Goal: Leave review/rating

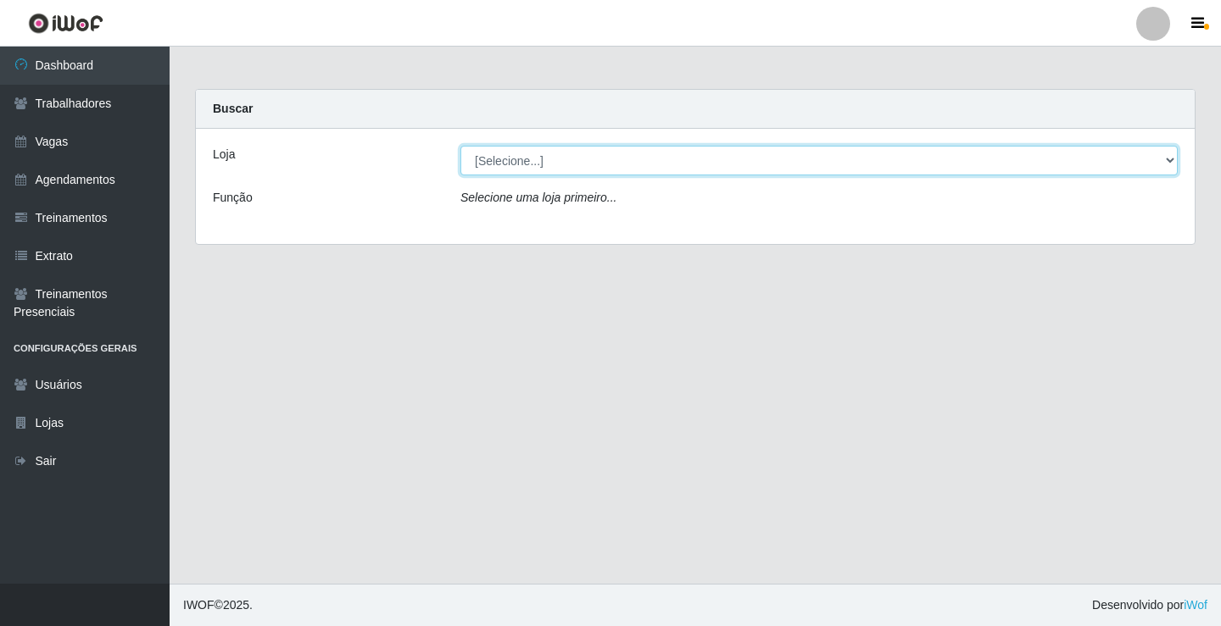
drag, startPoint x: 514, startPoint y: 156, endPoint x: 471, endPoint y: 157, distance: 42.4
click at [471, 157] on select "[Selecione...] Edilicya Supermercado" at bounding box center [818, 161] width 717 height 30
select select "460"
click at [460, 146] on select "[Selecione...] Edilicya Supermercado" at bounding box center [818, 161] width 717 height 30
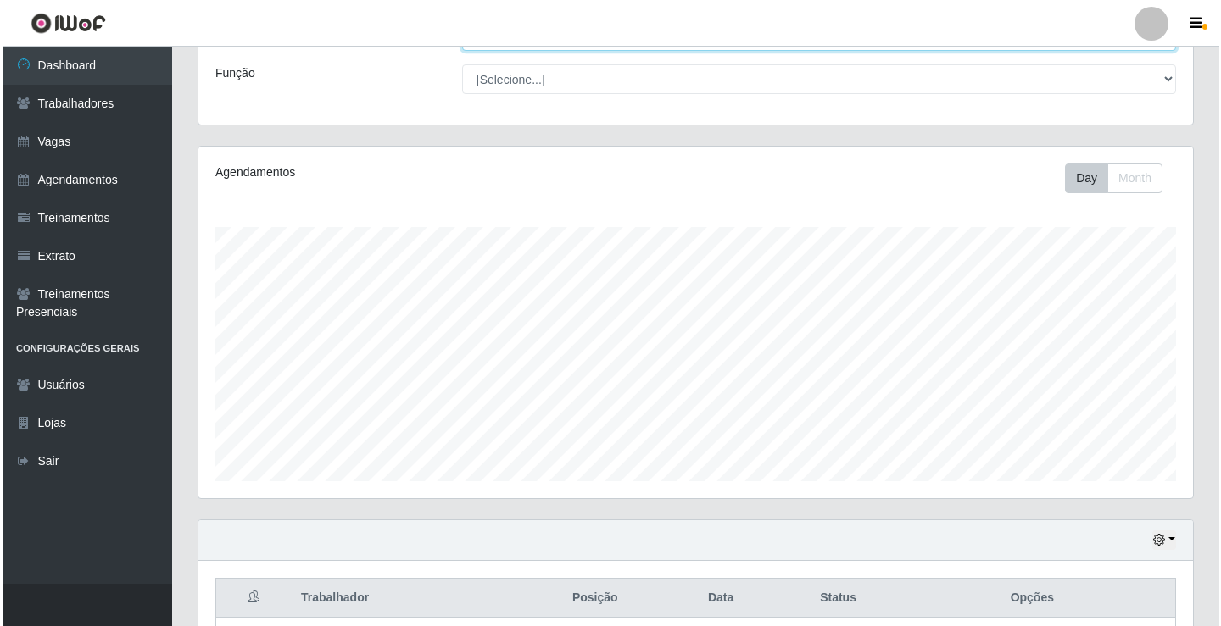
scroll to position [286, 0]
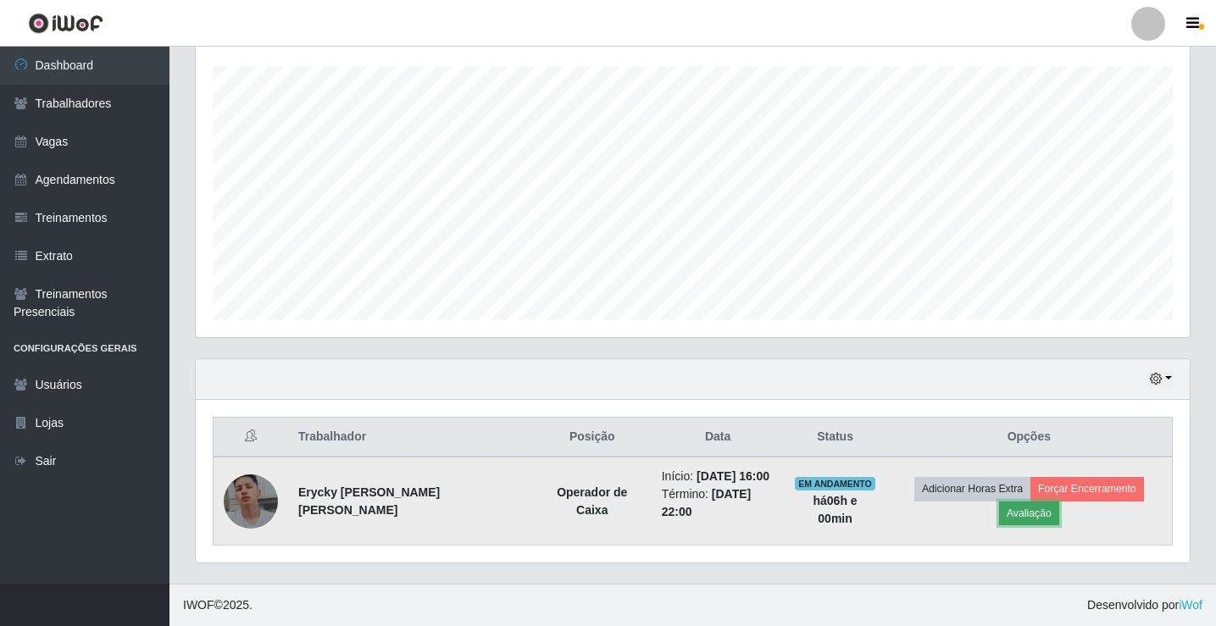
click at [1029, 524] on button "Avaliação" at bounding box center [1029, 514] width 60 height 24
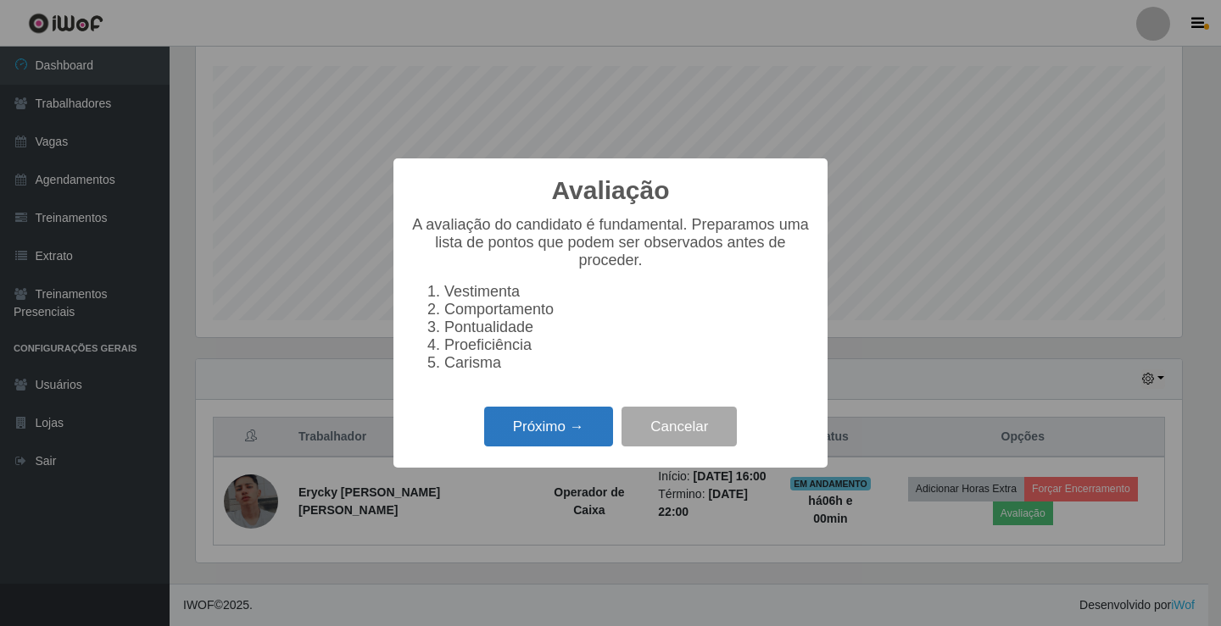
drag, startPoint x: 553, startPoint y: 439, endPoint x: 563, endPoint y: 431, distance: 12.7
click at [563, 431] on button "Próximo →" at bounding box center [548, 427] width 129 height 40
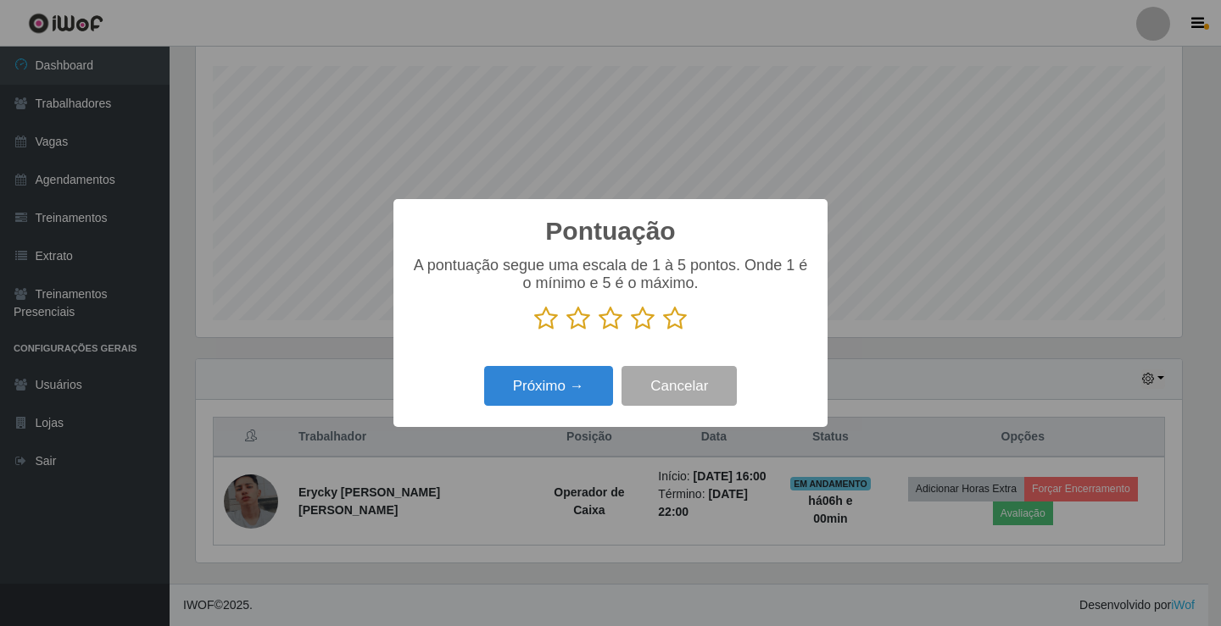
scroll to position [273, 0]
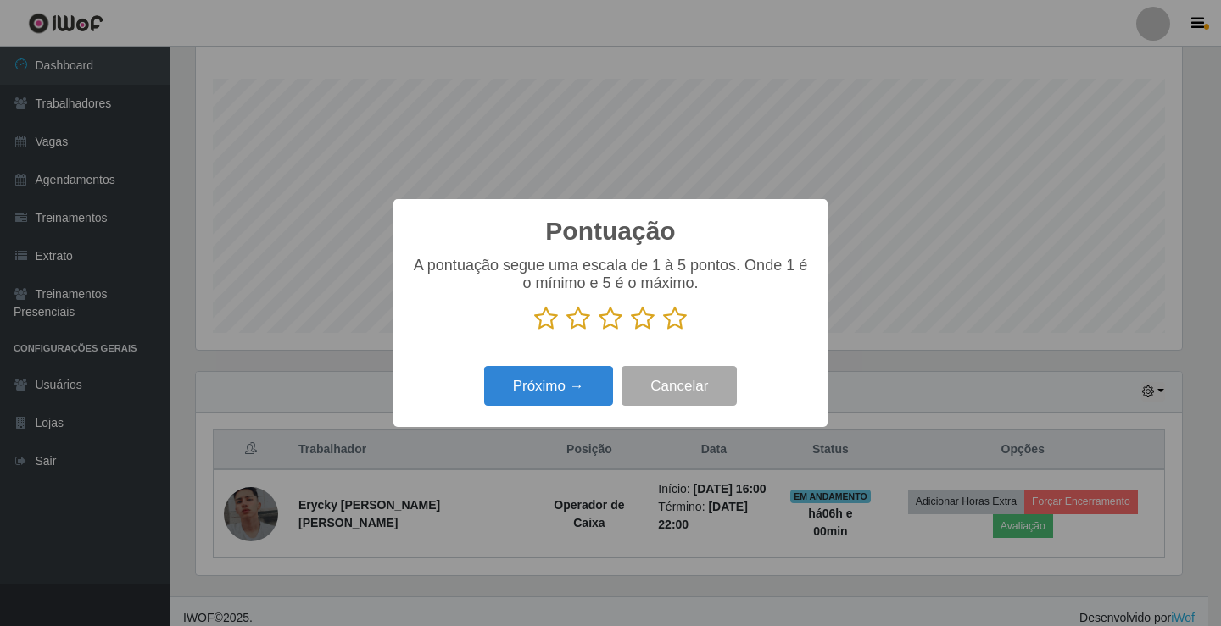
click at [678, 324] on icon at bounding box center [675, 318] width 24 height 25
click at [663, 331] on input "radio" at bounding box center [663, 331] width 0 height 0
click at [563, 437] on div "Pontuação × A pontuação segue uma escala de 1 à 5 pontos. Onde 1 é o mínimo e 5…" at bounding box center [610, 313] width 1221 height 626
click at [559, 378] on button "Próximo →" at bounding box center [548, 386] width 129 height 40
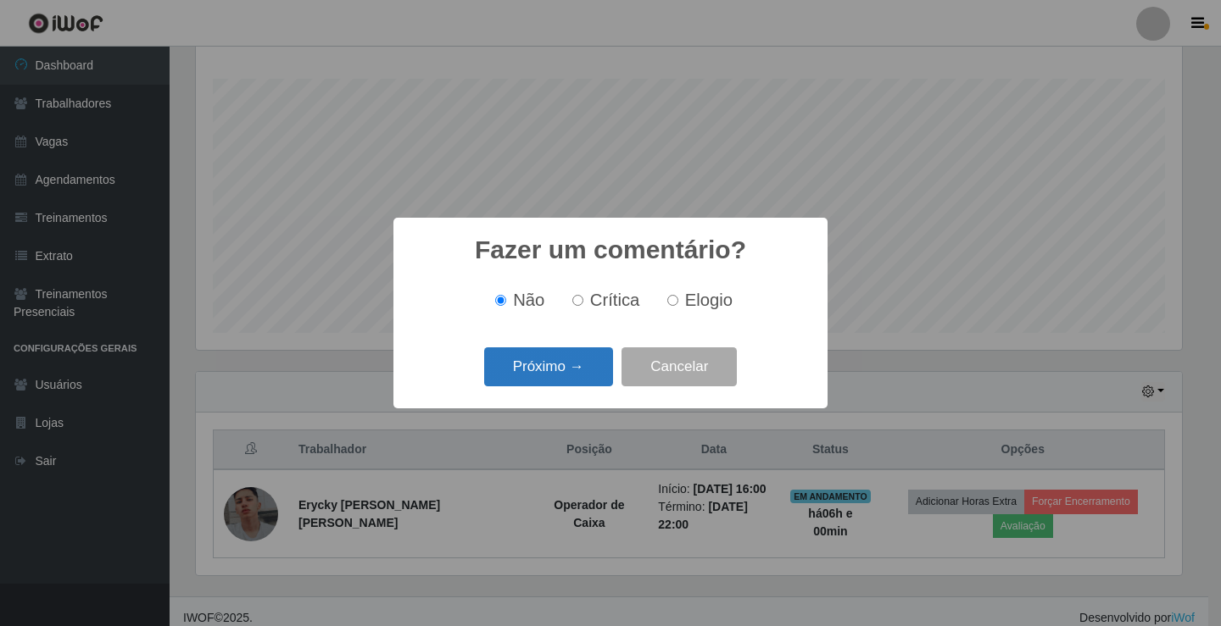
click at [559, 377] on button "Próximo →" at bounding box center [548, 368] width 129 height 40
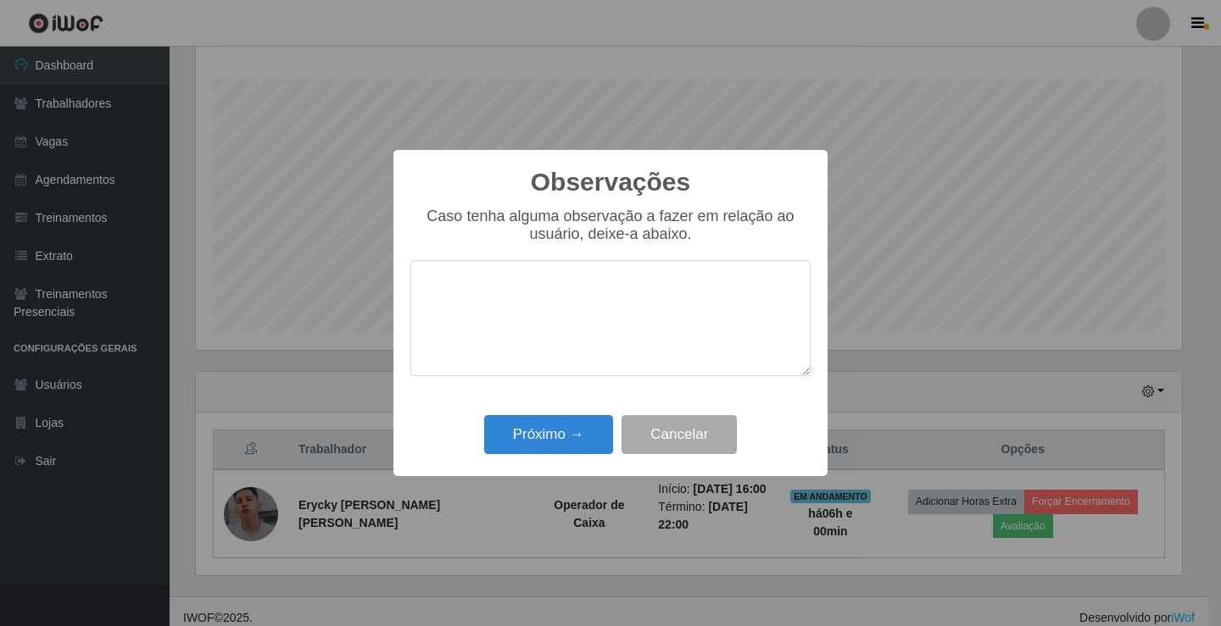
click at [521, 459] on div "Próximo → Cancelar" at bounding box center [610, 434] width 400 height 48
click at [523, 448] on button "Próximo →" at bounding box center [548, 435] width 129 height 40
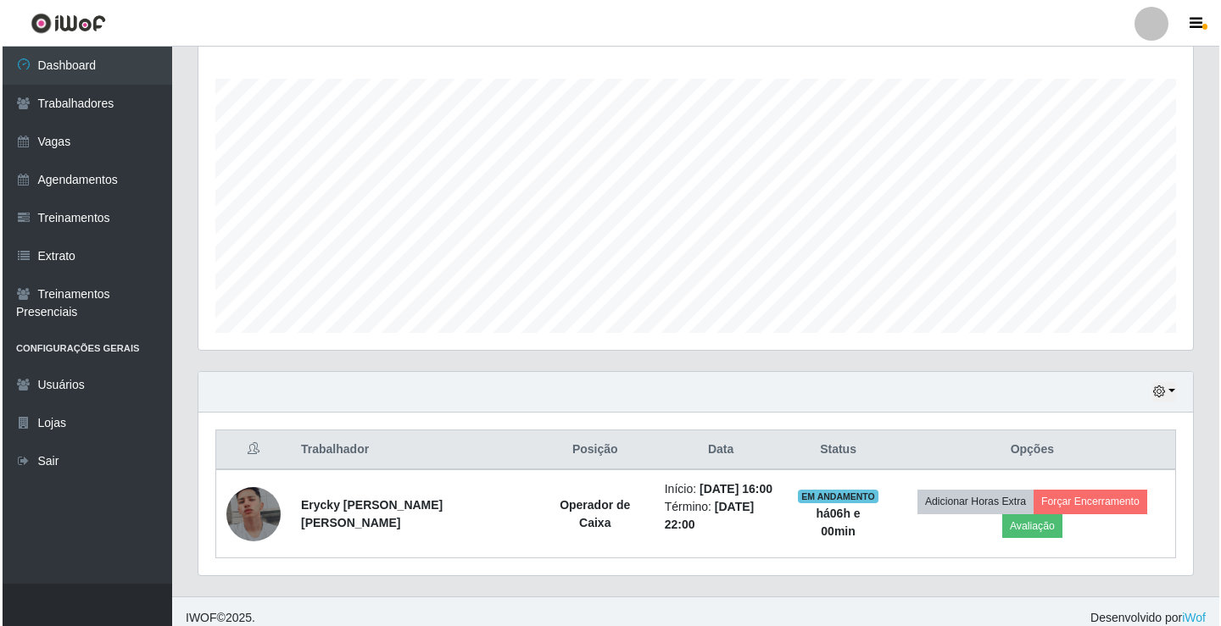
scroll to position [352, 994]
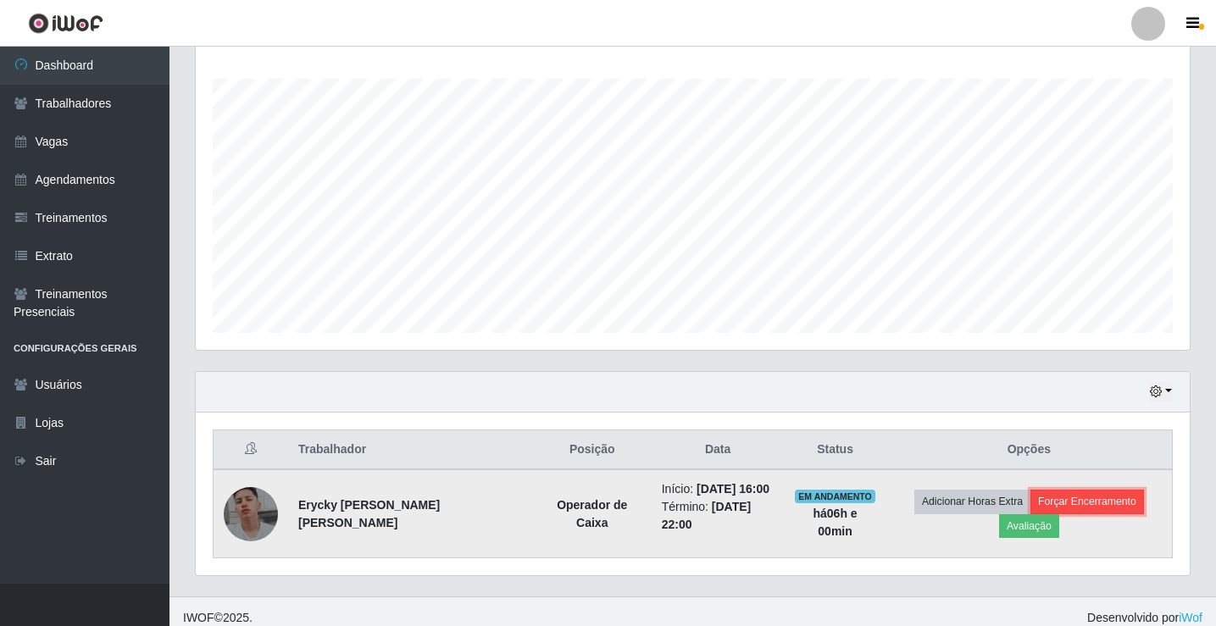
click at [1106, 500] on button "Forçar Encerramento" at bounding box center [1088, 502] width 114 height 24
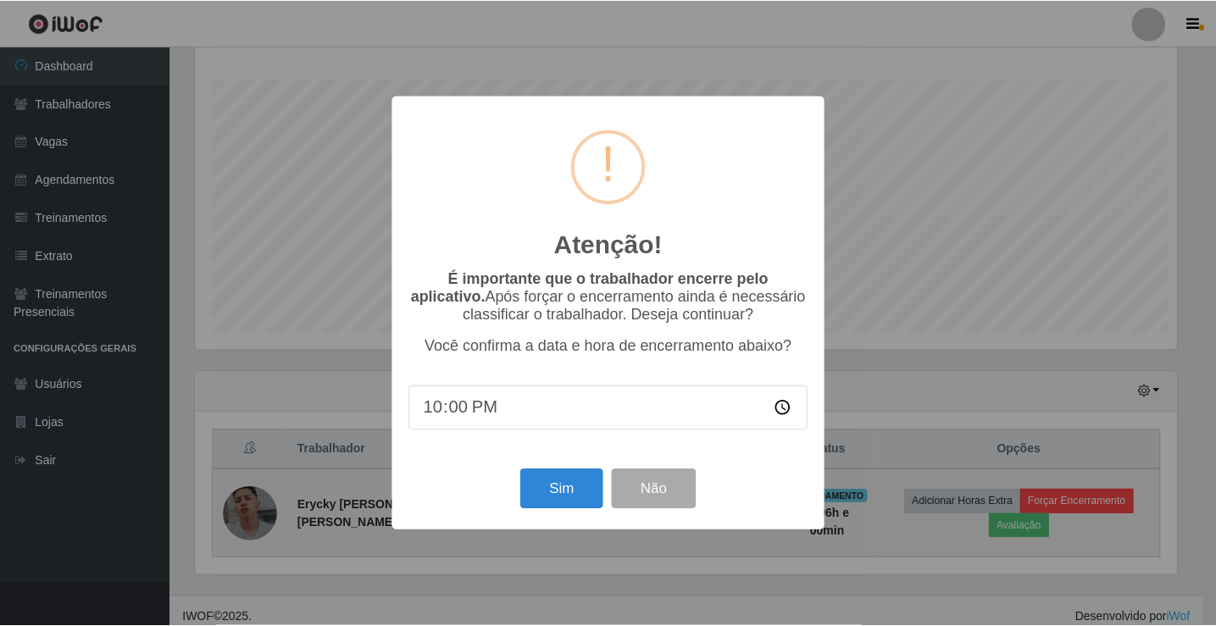
scroll to position [352, 986]
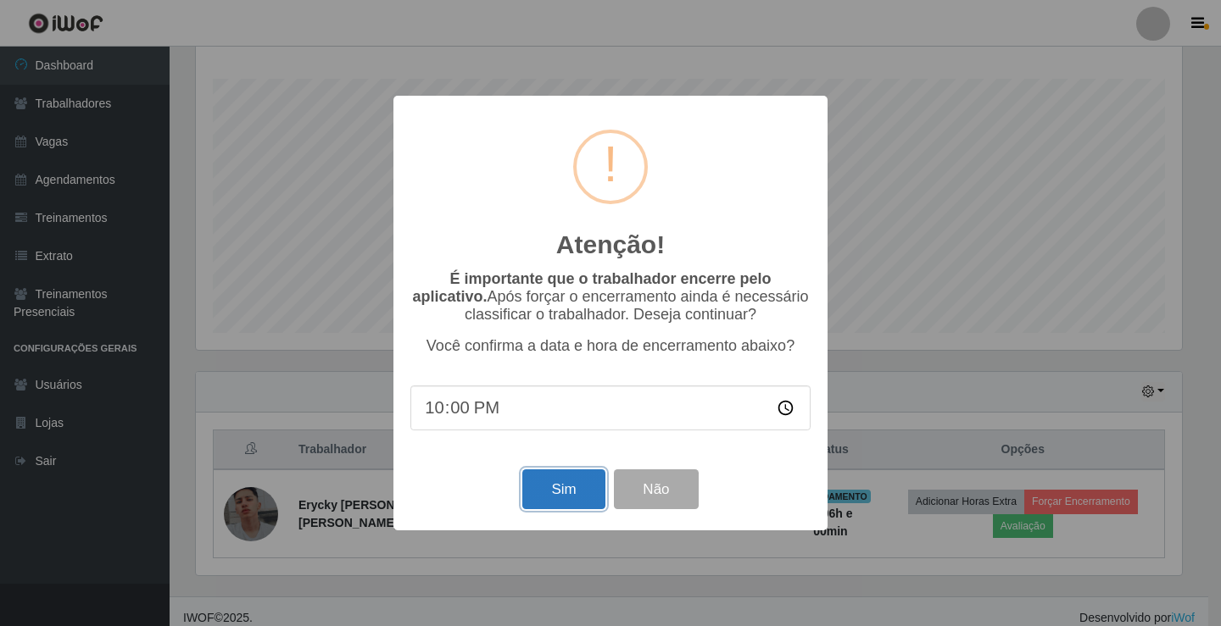
click at [566, 489] on button "Sim" at bounding box center [563, 490] width 82 height 40
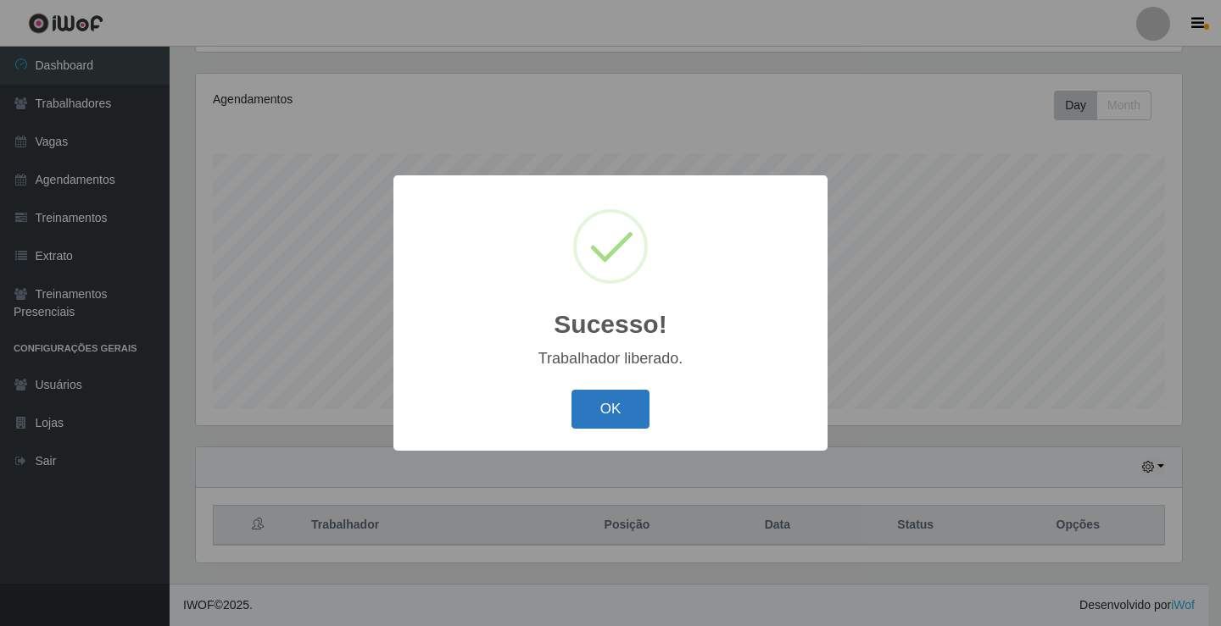
click at [573, 395] on button "OK" at bounding box center [610, 410] width 79 height 40
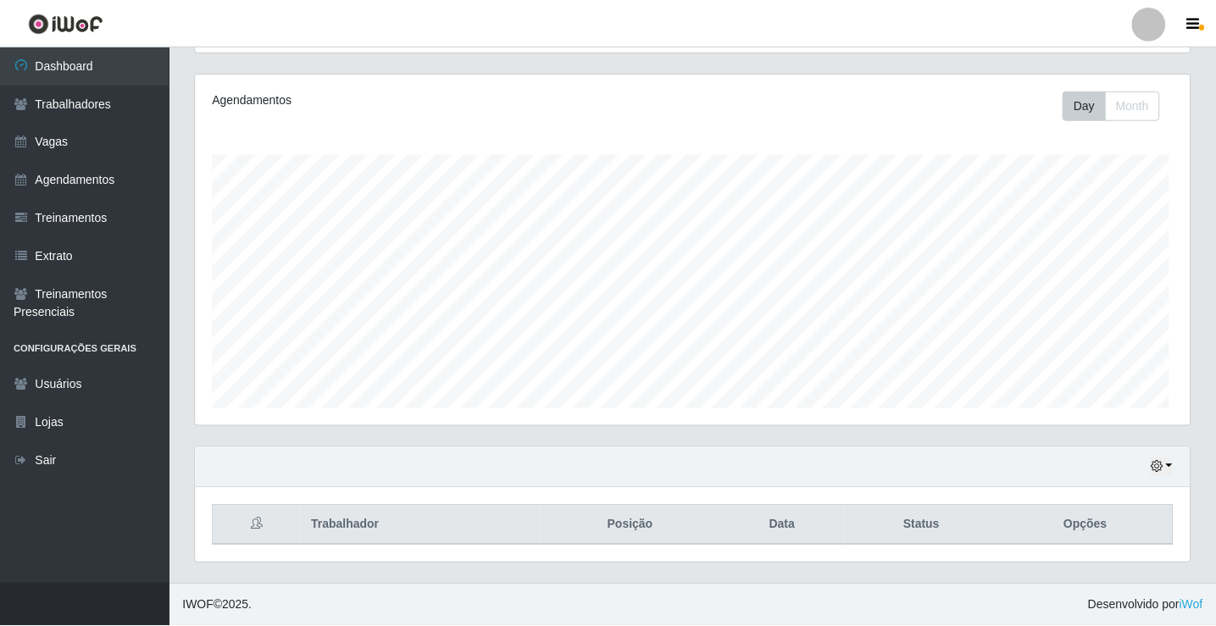
scroll to position [352, 994]
